Goal: Information Seeking & Learning: Learn about a topic

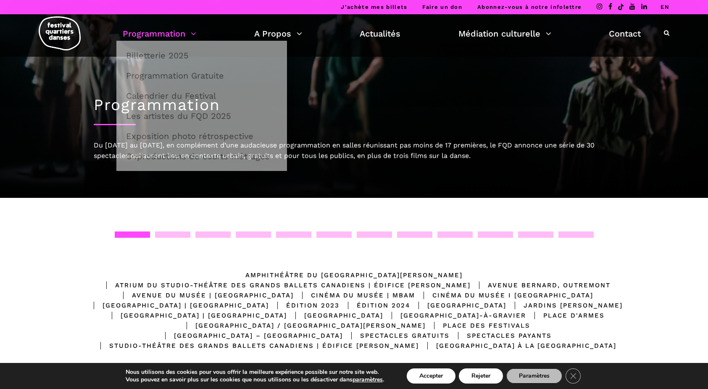
click at [142, 32] on link "Programmation" at bounding box center [159, 33] width 73 height 14
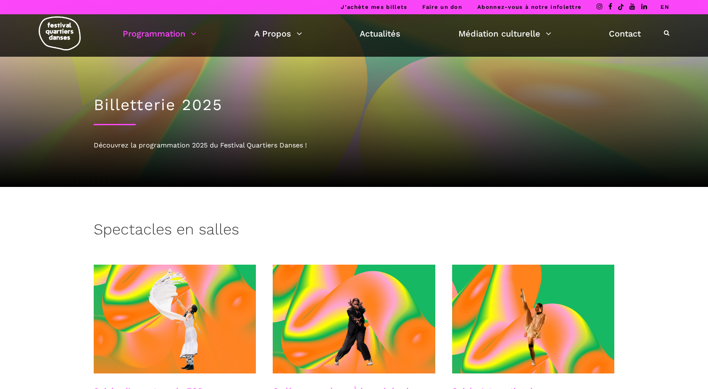
click at [142, 32] on link "Programmation" at bounding box center [159, 33] width 73 height 14
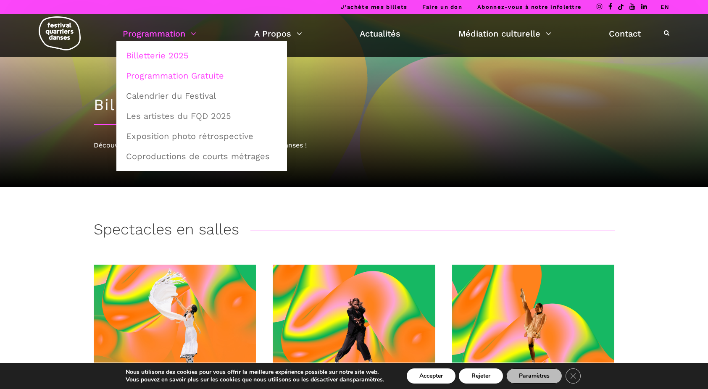
click at [152, 76] on link "Programmation Gratuite" at bounding box center [201, 75] width 161 height 19
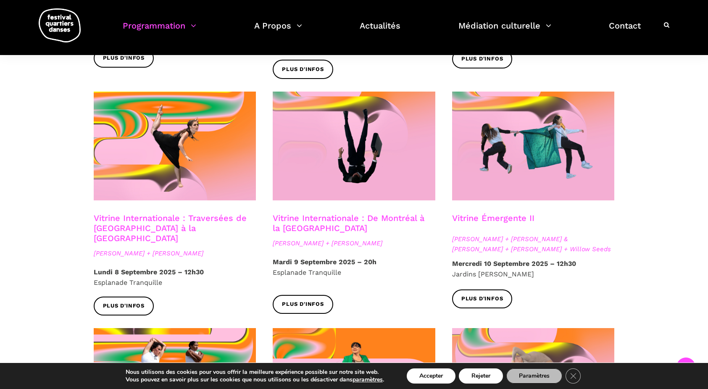
scroll to position [676, 0]
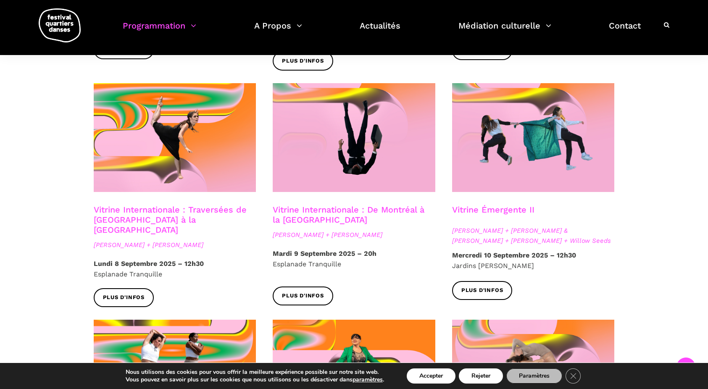
click at [167, 205] on link "Vitrine Internationale : Traversées de Vancouver à la Suède" at bounding box center [170, 220] width 153 height 30
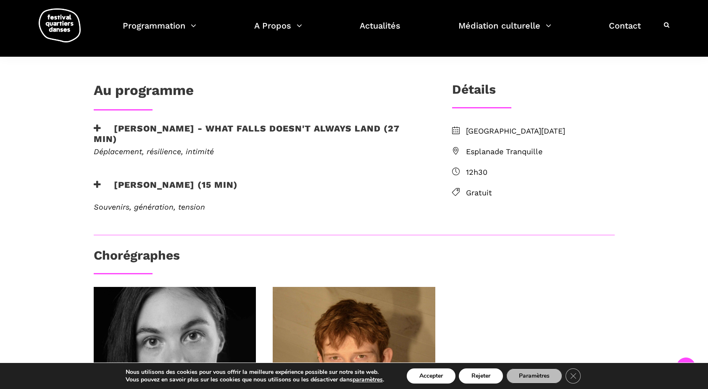
scroll to position [196, 0]
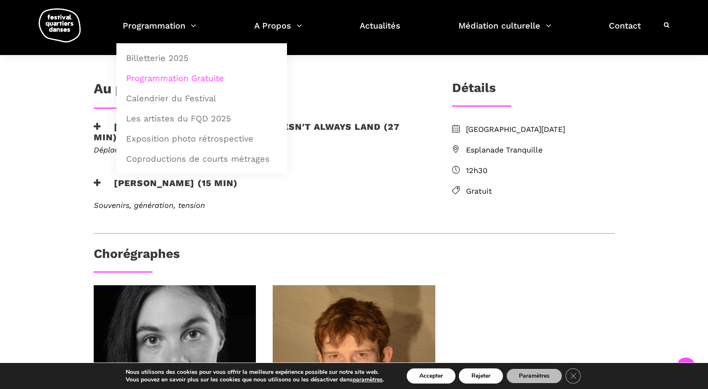
click at [155, 74] on link "Programmation Gratuite" at bounding box center [201, 77] width 161 height 19
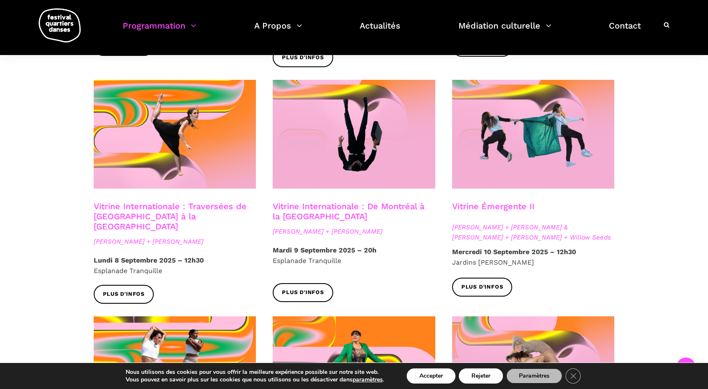
scroll to position [677, 0]
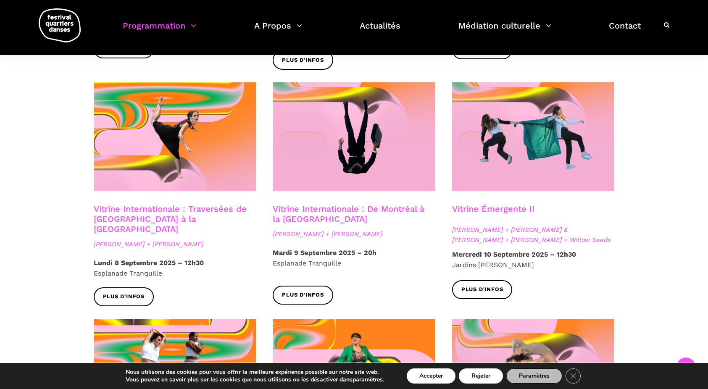
click at [320, 204] on link "Vitrine Internationale : De Montréal à la Suède" at bounding box center [349, 214] width 152 height 20
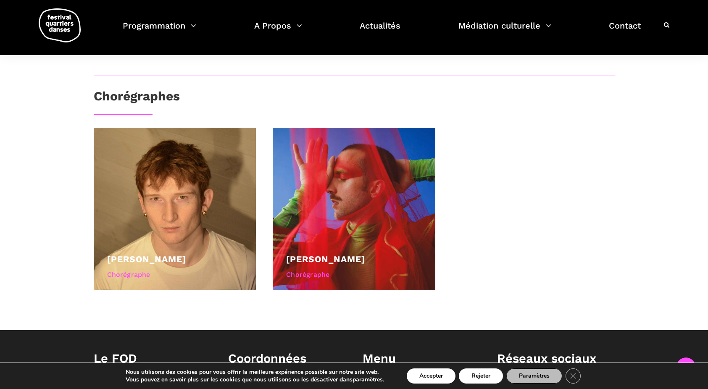
scroll to position [353, 0]
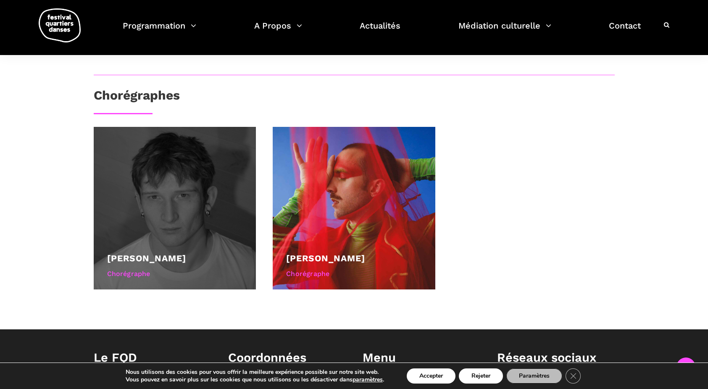
click at [177, 223] on div at bounding box center [175, 208] width 163 height 163
click at [151, 258] on link "Linus Jansner" at bounding box center [146, 258] width 79 height 10
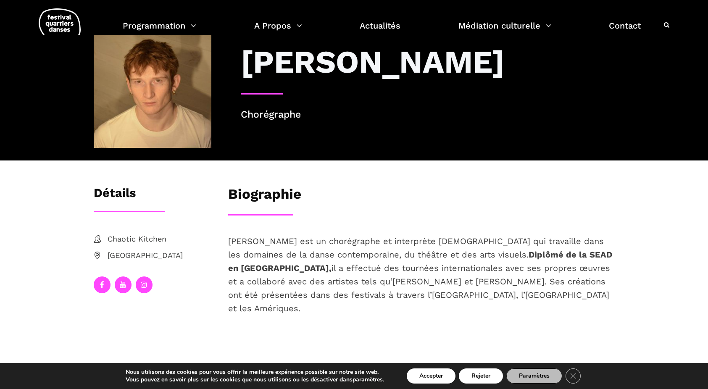
scroll to position [23, 0]
